Goal: Transaction & Acquisition: Purchase product/service

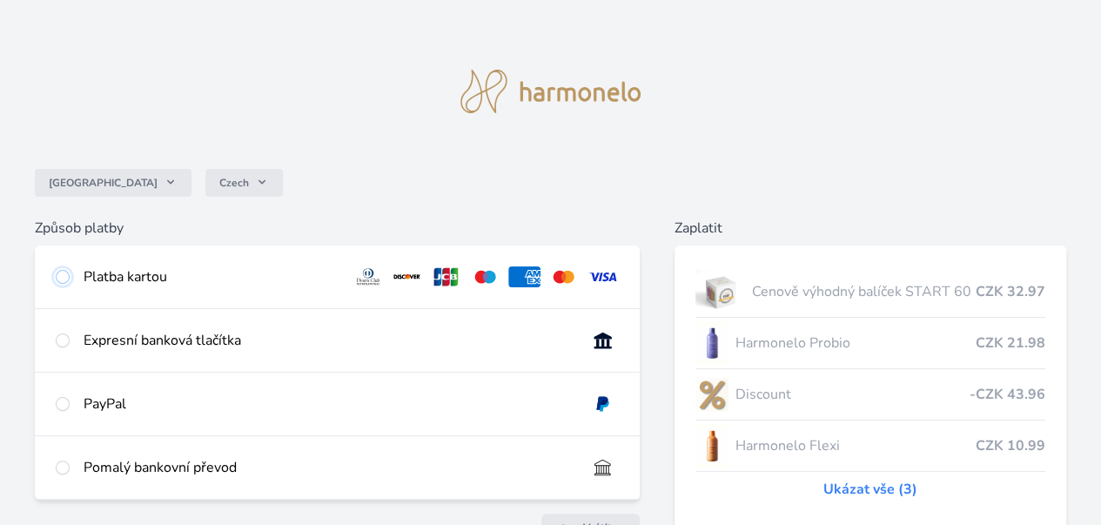
click at [70, 277] on input "radio" at bounding box center [63, 277] width 14 height 14
radio input "true"
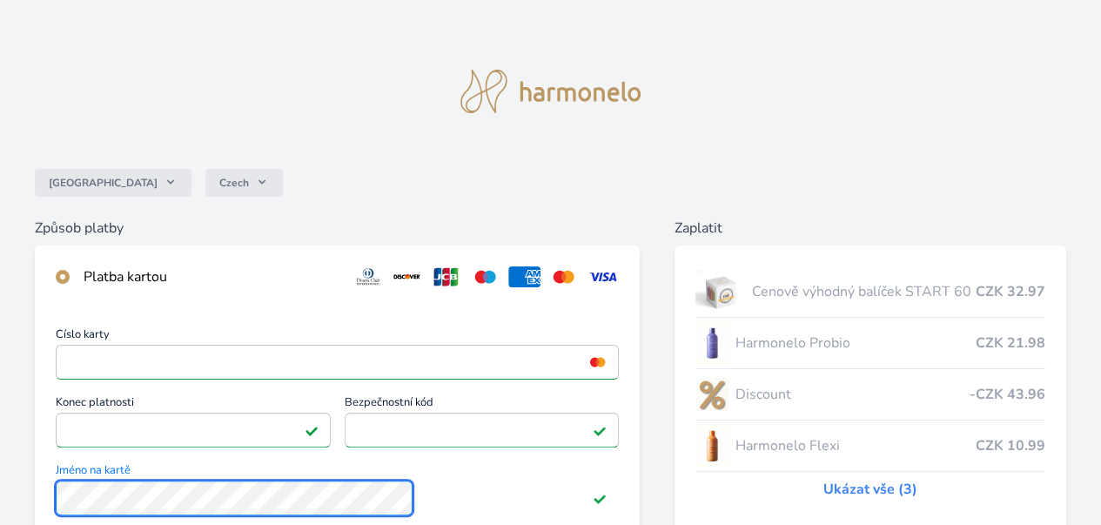
click at [224, 505] on div "Číslo karty <p>Your browser does not support iframes.</p> Konec platnosti <p>Yo…" at bounding box center [337, 465] width 605 height 315
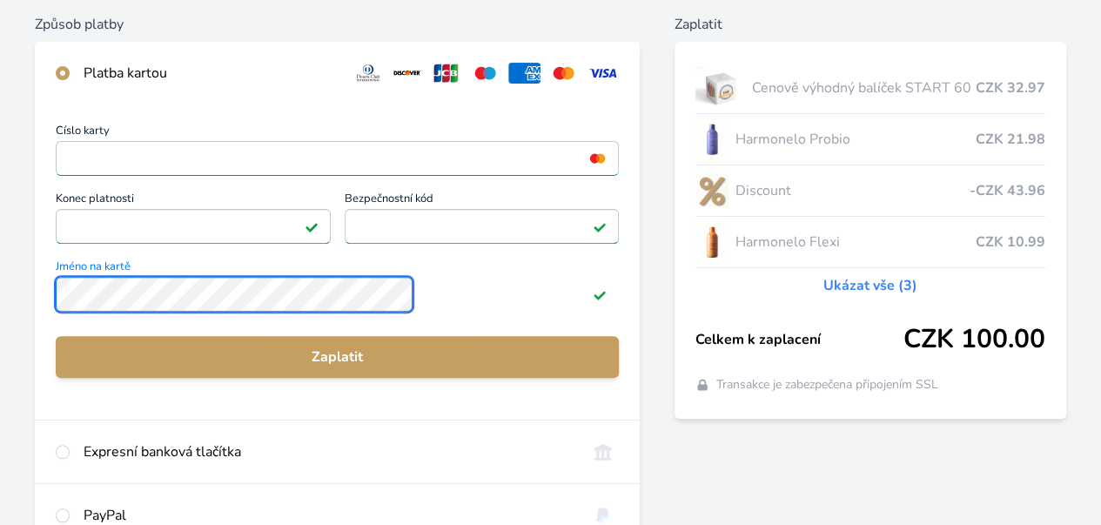
scroll to position [209, 0]
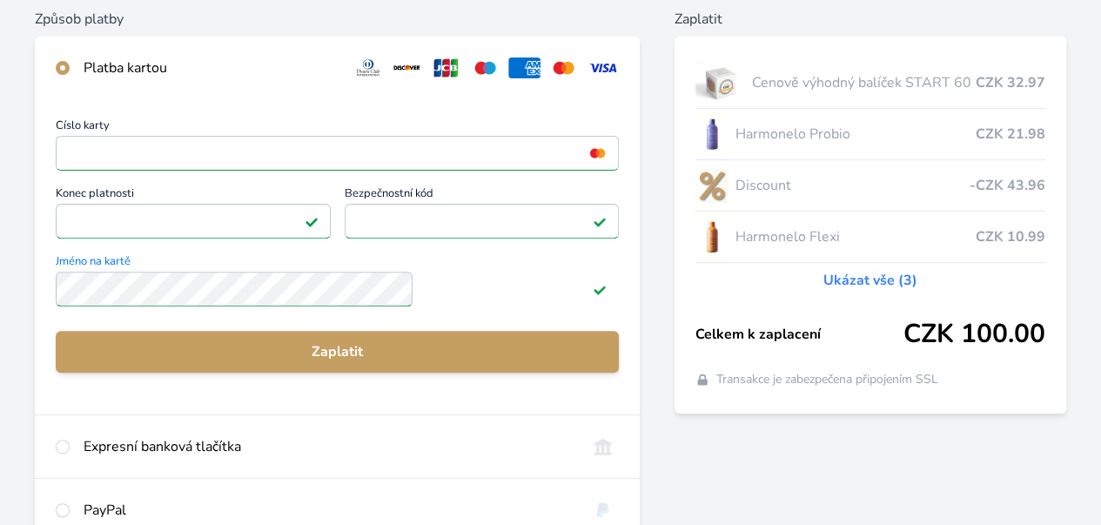
click at [467, 362] on span "Zaplatit" at bounding box center [337, 351] width 535 height 21
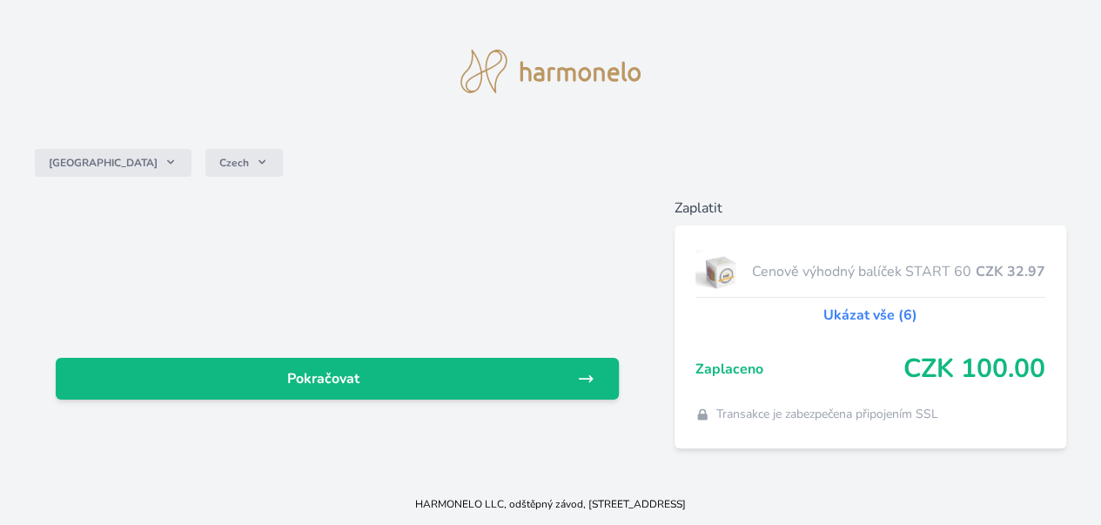
scroll to position [72, 0]
click at [310, 368] on span "Pokračovat" at bounding box center [323, 378] width 507 height 21
